Goal: Check status

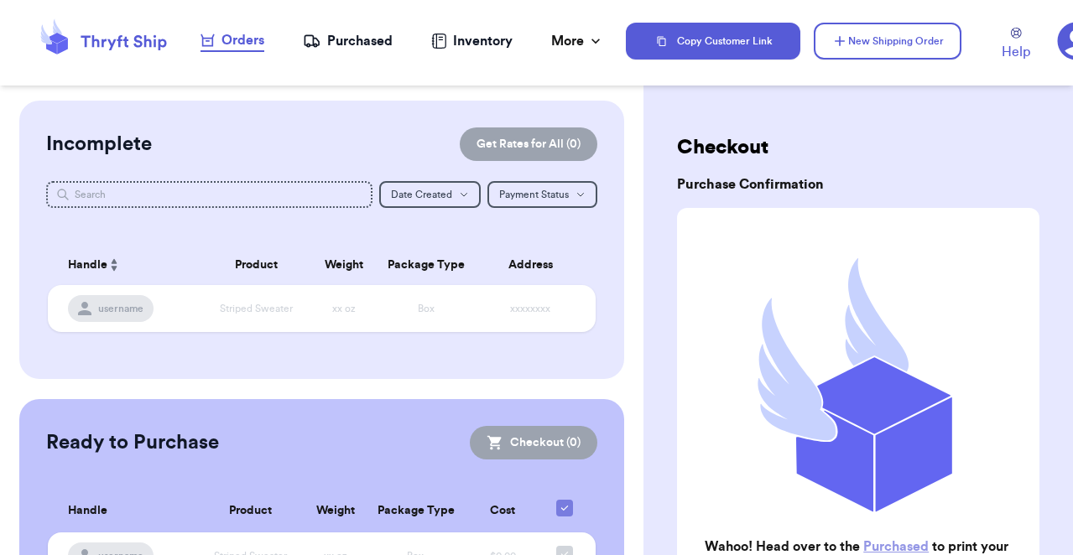
click at [324, 44] on div "Purchased" at bounding box center [348, 41] width 90 height 20
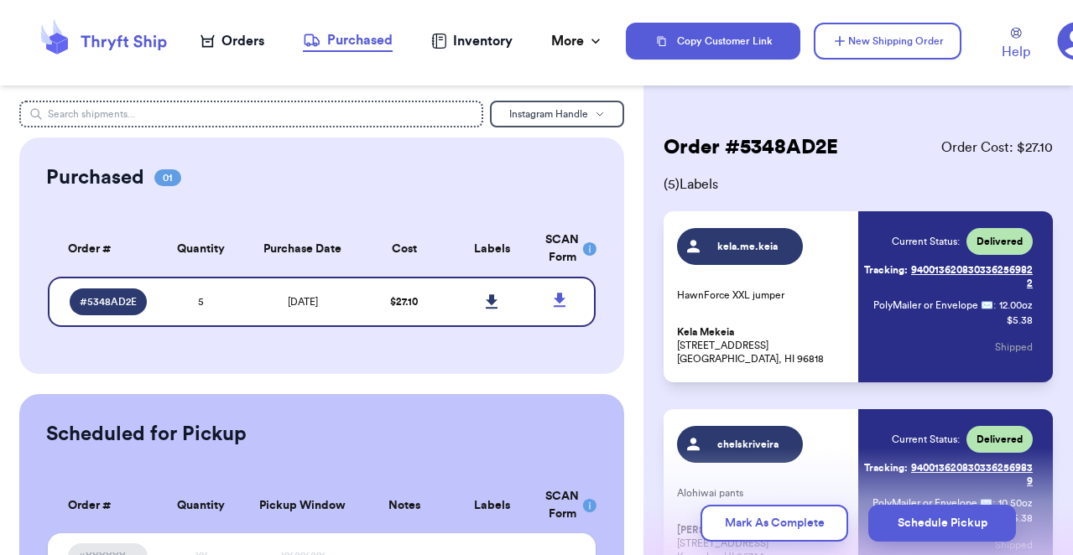
click at [257, 48] on div "Orders" at bounding box center [232, 41] width 64 height 20
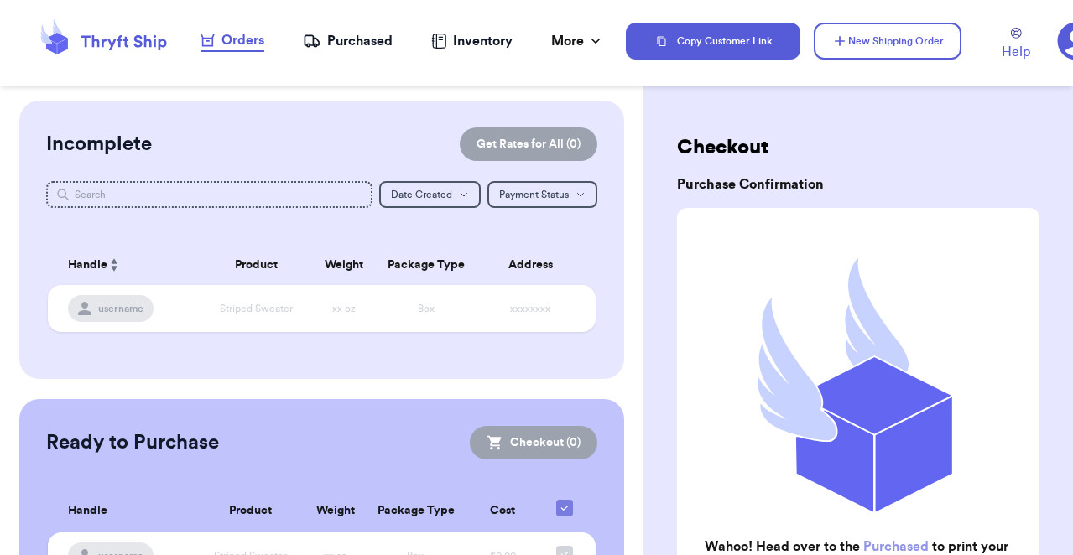
click at [372, 44] on div "Purchased" at bounding box center [348, 41] width 90 height 20
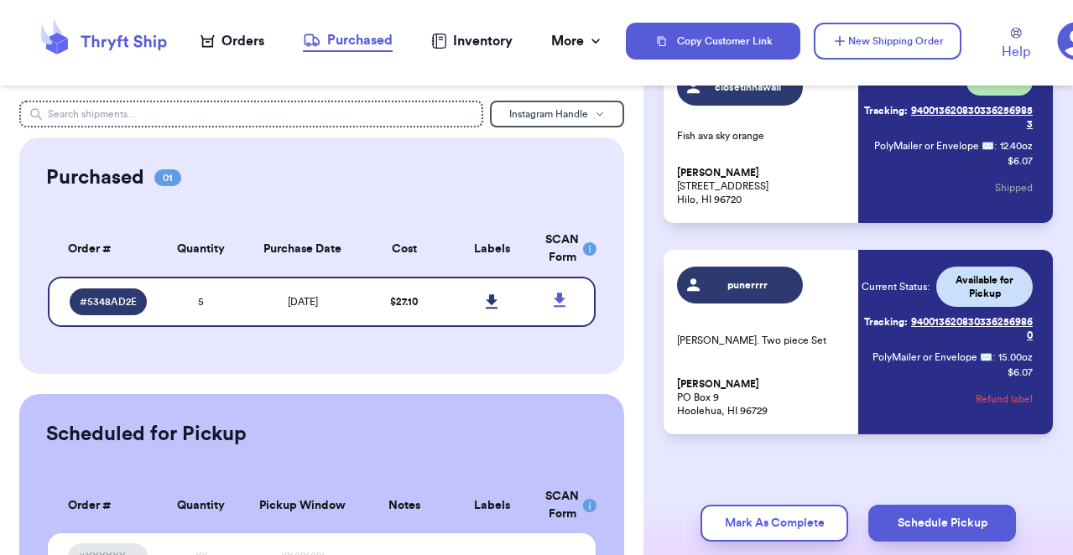
scroll to position [754, 0]
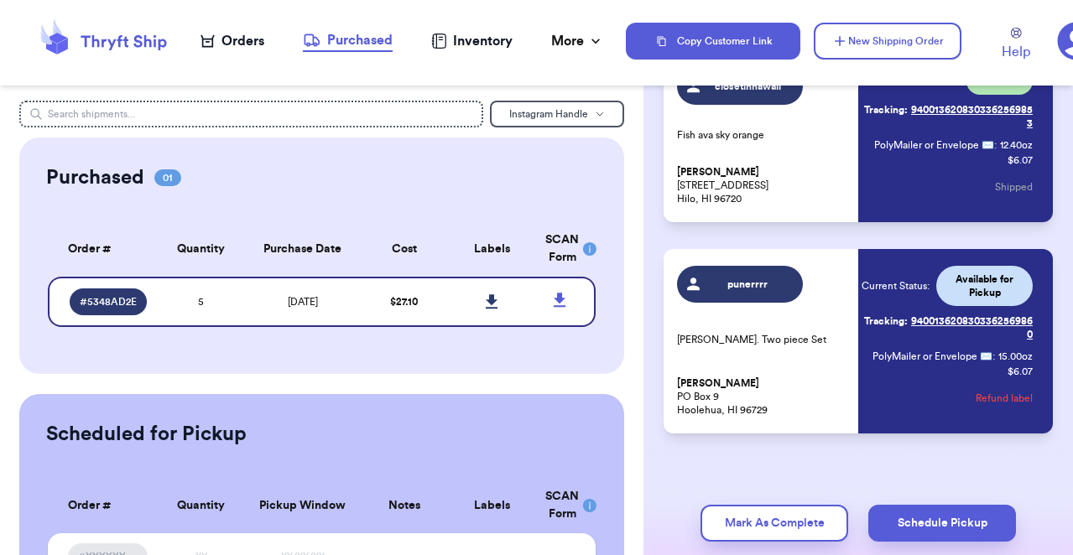
click at [944, 324] on link "Tracking: 9400136208303362569860" at bounding box center [946, 328] width 171 height 40
click at [827, 513] on button "Mark As Complete" at bounding box center [774, 523] width 148 height 37
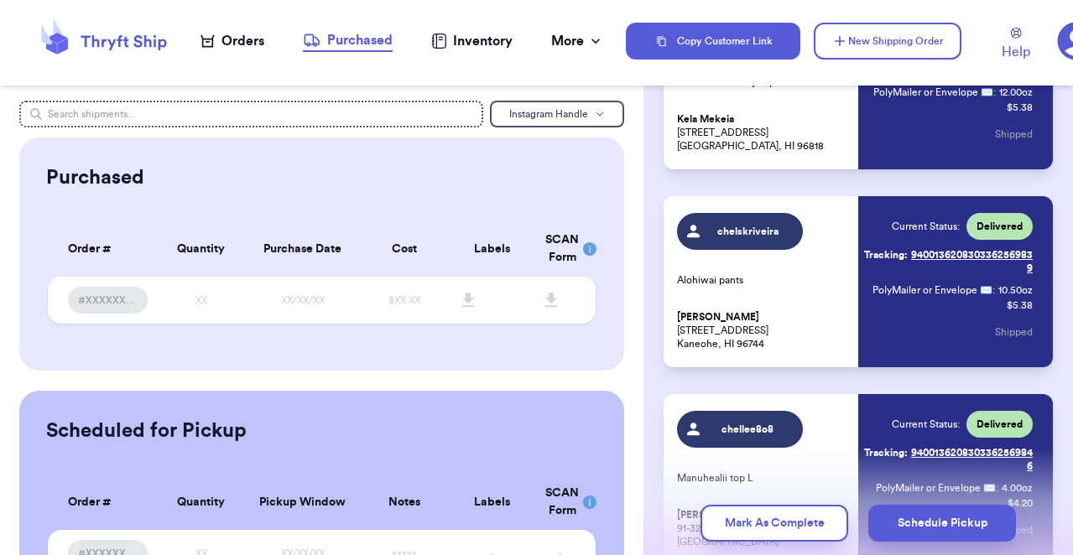
scroll to position [0, 0]
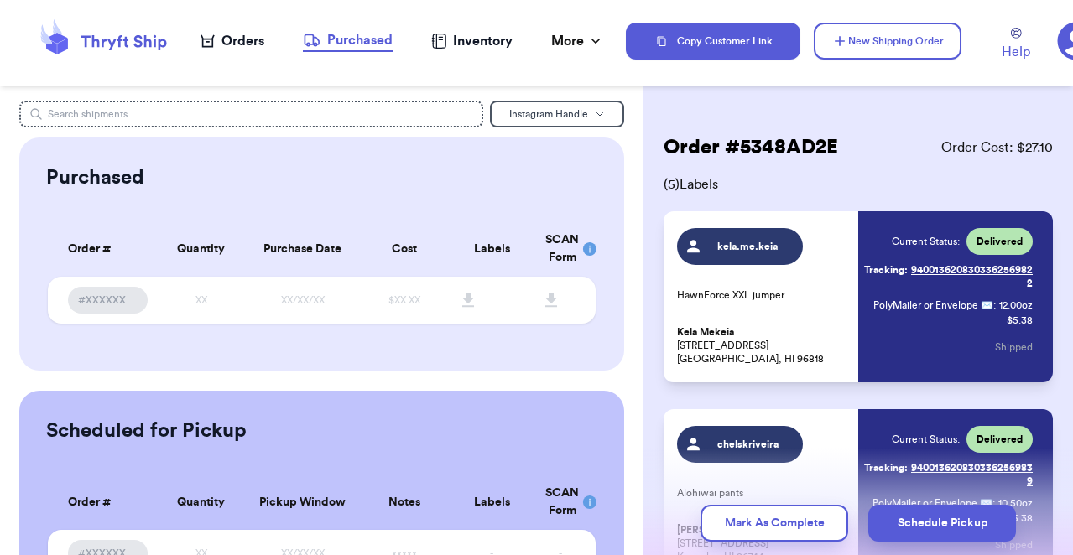
click at [806, 301] on p "HawnForce XXL jumper" at bounding box center [762, 295] width 171 height 13
